Goal: Information Seeking & Learning: Check status

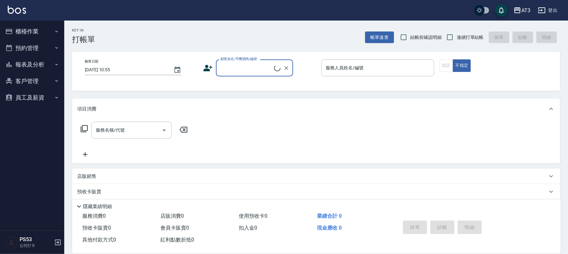
click at [40, 33] on button "櫃檯作業" at bounding box center [32, 31] width 59 height 17
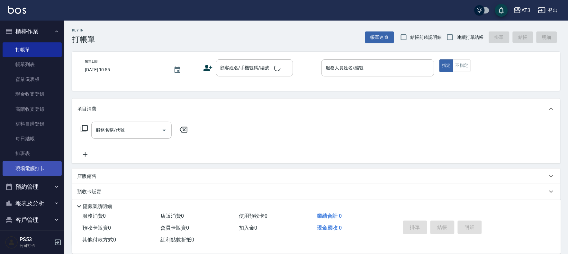
click at [35, 169] on link "現場電腦打卡" at bounding box center [32, 168] width 59 height 15
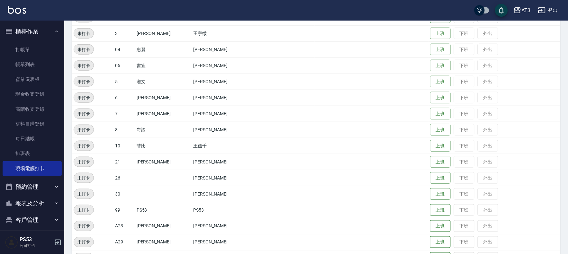
scroll to position [211, 0]
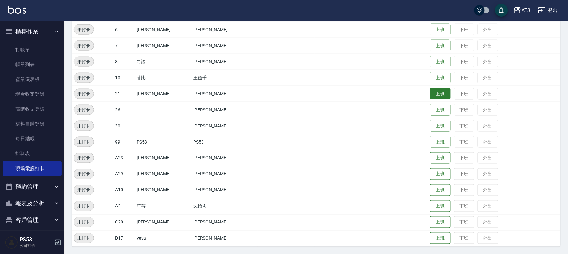
click at [430, 96] on button "上班" at bounding box center [440, 93] width 21 height 11
click at [433, 50] on button "上班" at bounding box center [440, 45] width 21 height 11
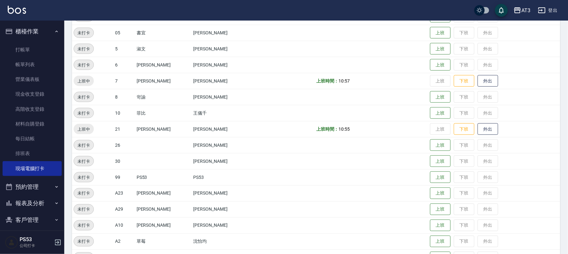
scroll to position [175, 0]
click at [431, 63] on button "上班" at bounding box center [440, 65] width 21 height 11
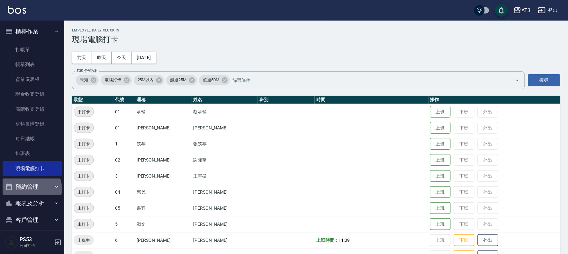
click at [31, 189] on button "預約管理" at bounding box center [32, 187] width 59 height 17
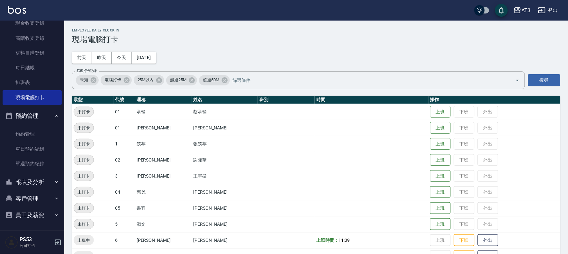
scroll to position [71, 0]
click at [34, 178] on button "報表及分析" at bounding box center [32, 182] width 59 height 17
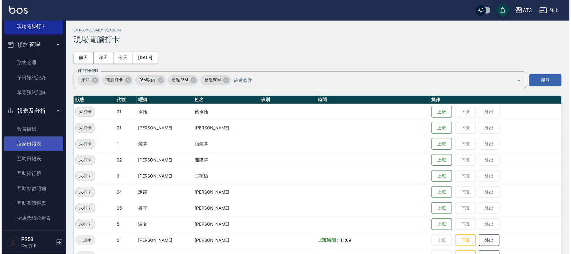
scroll to position [143, 0]
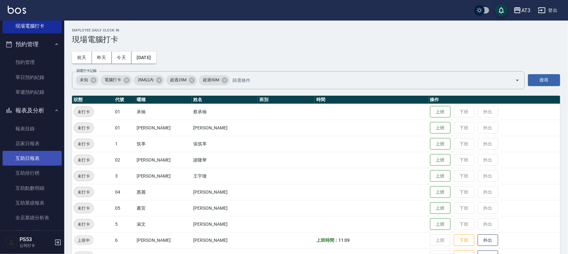
click at [31, 162] on link "互助日報表" at bounding box center [32, 158] width 59 height 15
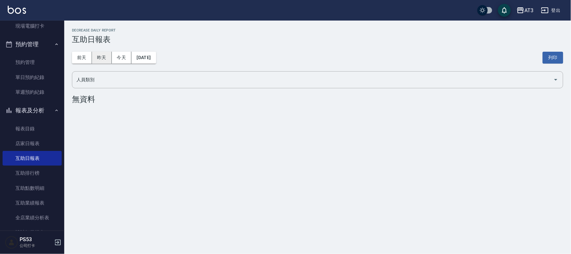
click at [96, 56] on button "昨天" at bounding box center [102, 58] width 20 height 12
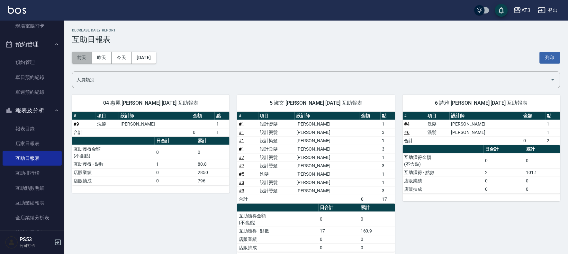
click at [88, 56] on button "前天" at bounding box center [82, 58] width 20 height 12
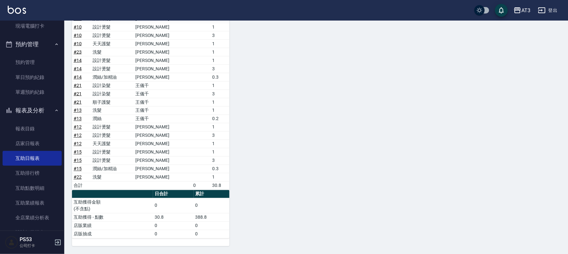
scroll to position [254, 0]
click at [406, 125] on div "5 淑文 [PERSON_NAME] [DATE] 互助報表 # 項目 設計師 金額 點 # 6 設計燙髮 許淑文 1 # 6 設計燙髮 許淑文 3 # 6 …" at bounding box center [312, 40] width 496 height 413
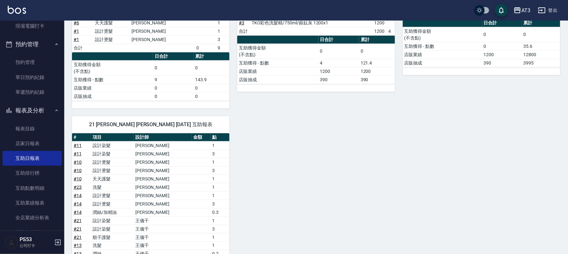
scroll to position [76, 0]
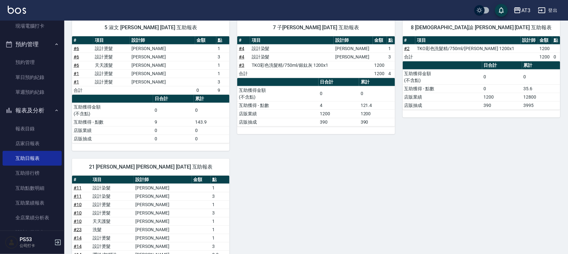
click at [38, 106] on button "報表及分析" at bounding box center [32, 110] width 59 height 17
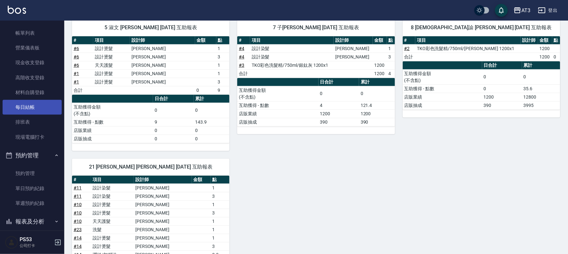
scroll to position [0, 0]
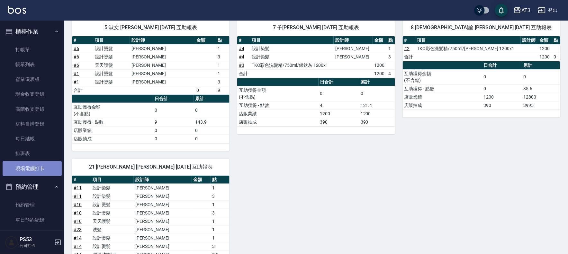
click at [48, 170] on link "現場電腦打卡" at bounding box center [32, 168] width 59 height 15
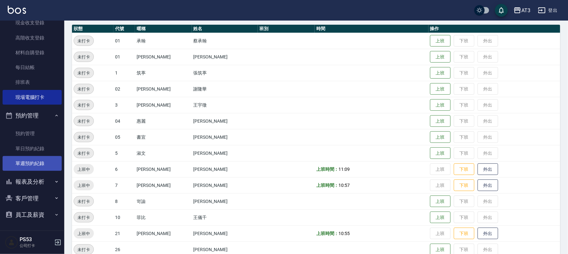
scroll to position [71, 0]
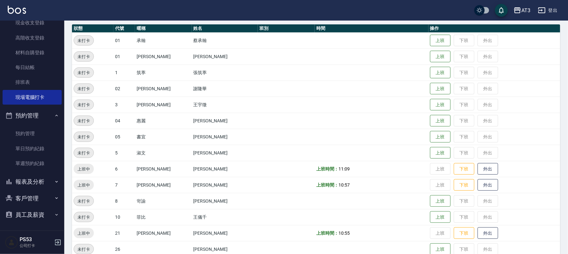
click at [40, 201] on button "客戶管理" at bounding box center [32, 198] width 59 height 17
click at [33, 211] on link "客戶列表" at bounding box center [32, 216] width 59 height 15
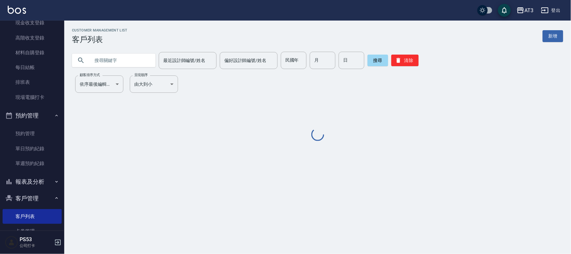
click at [120, 61] on input "text" at bounding box center [120, 60] width 60 height 17
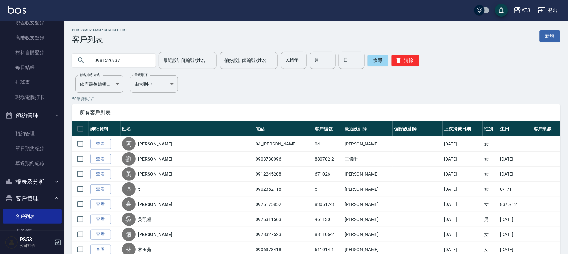
type input "0981526937"
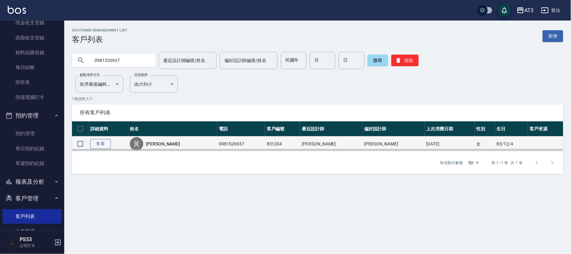
click at [105, 143] on link "查看" at bounding box center [100, 144] width 21 height 10
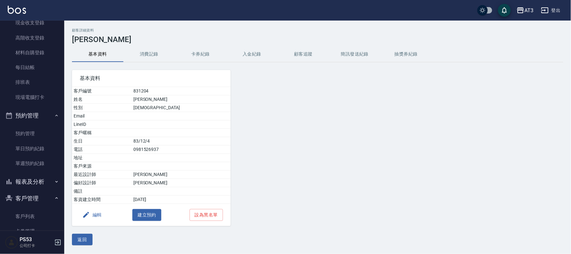
click at [152, 55] on button "消費記錄" at bounding box center [148, 54] width 51 height 15
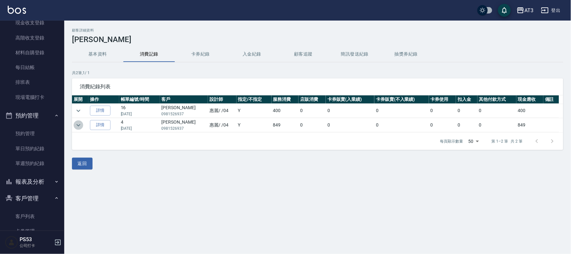
click at [75, 125] on icon "expand row" at bounding box center [79, 126] width 8 height 8
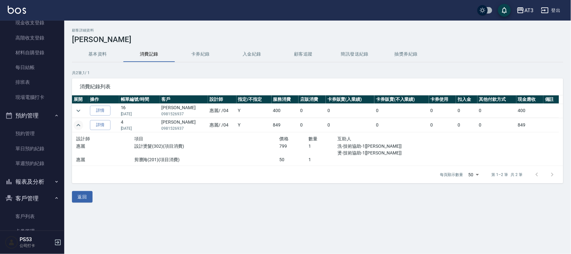
click at [83, 108] on td at bounding box center [80, 111] width 16 height 14
click at [81, 109] on icon "expand row" at bounding box center [79, 111] width 8 height 8
